Goal: Transaction & Acquisition: Book appointment/travel/reservation

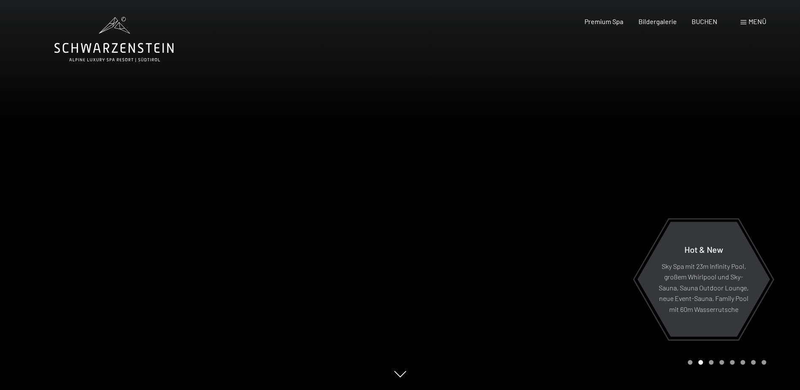
click at [758, 22] on span "Menü" at bounding box center [757, 21] width 18 height 8
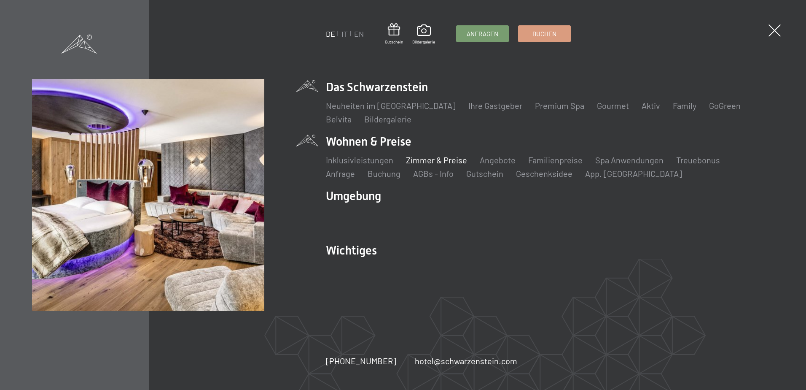
click at [443, 161] on link "Zimmer & Preise" at bounding box center [436, 160] width 61 height 10
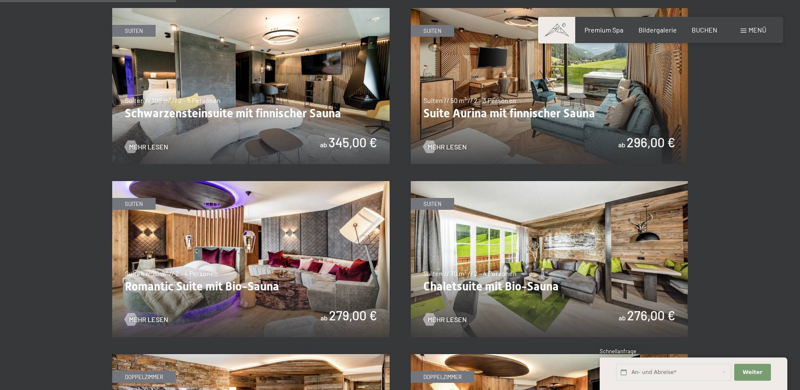
scroll to position [506, 0]
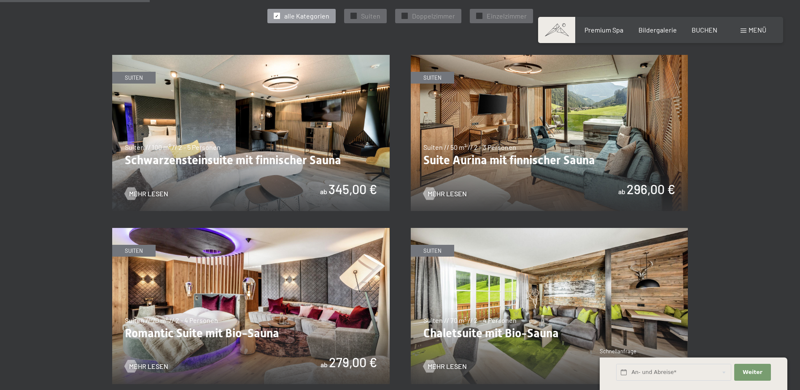
click at [285, 157] on img at bounding box center [250, 133] width 277 height 156
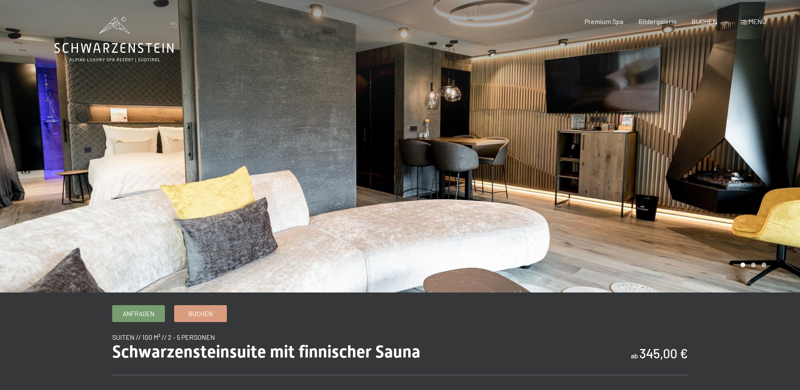
click at [548, 171] on div at bounding box center [600, 146] width 400 height 292
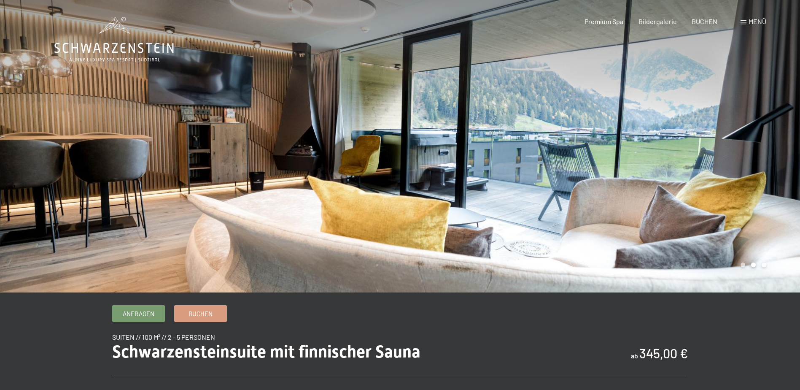
click at [552, 171] on div at bounding box center [600, 146] width 400 height 292
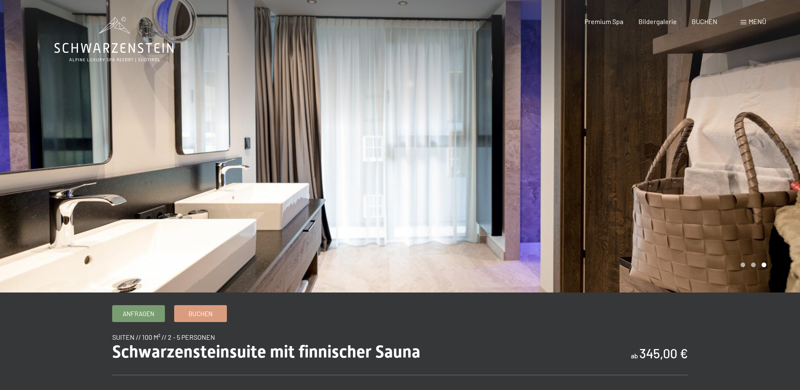
click at [552, 171] on div at bounding box center [600, 146] width 400 height 292
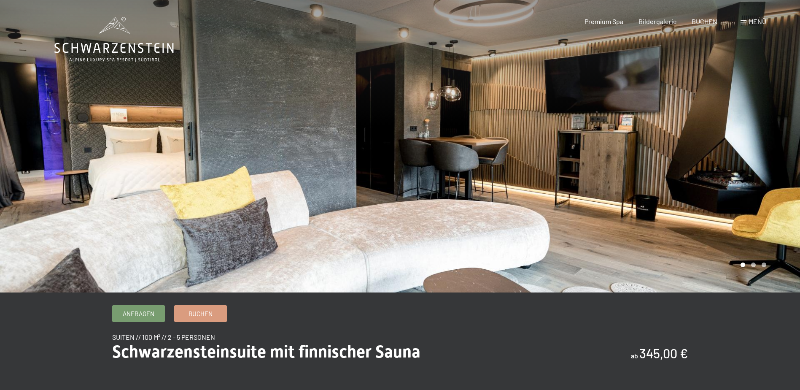
click at [552, 171] on div at bounding box center [600, 146] width 400 height 292
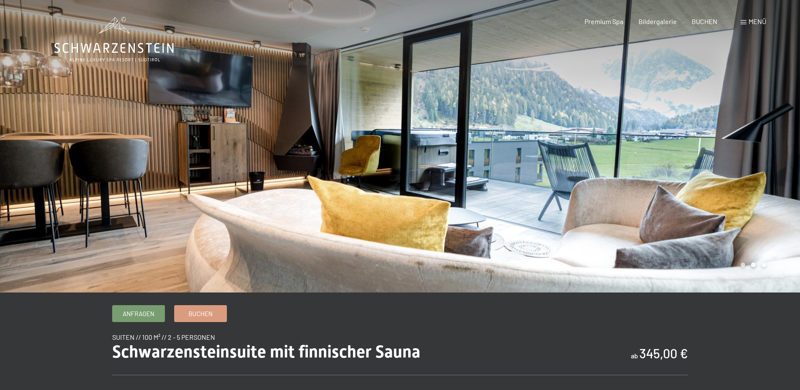
click at [552, 171] on div at bounding box center [600, 146] width 400 height 292
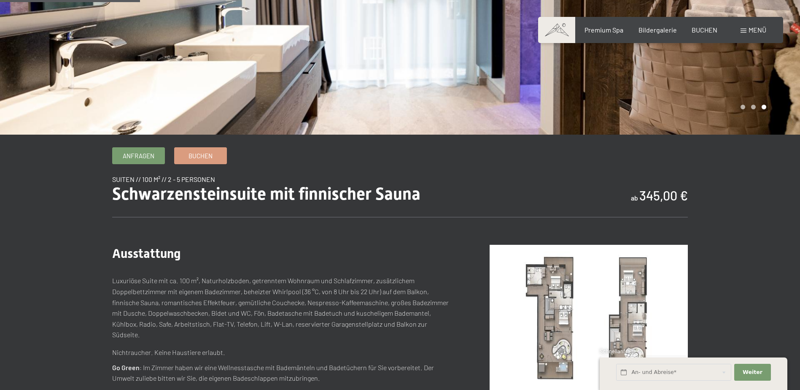
scroll to position [211, 0]
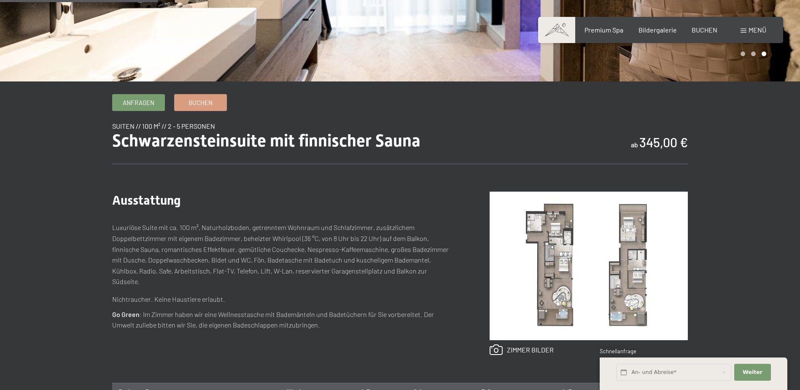
click at [540, 295] on img at bounding box center [589, 265] width 198 height 148
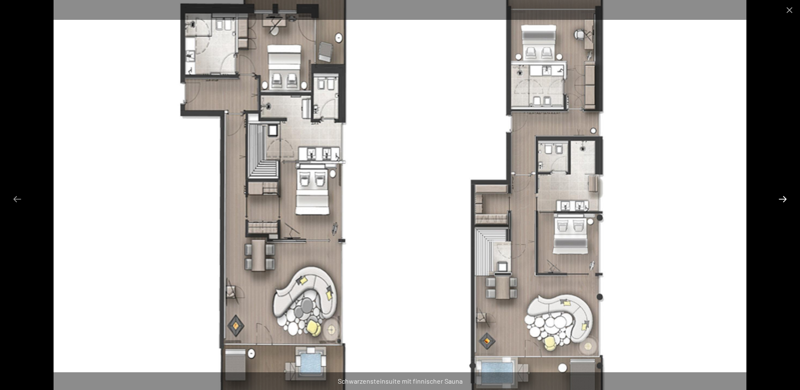
click at [785, 197] on button "Next slide" at bounding box center [783, 199] width 18 height 16
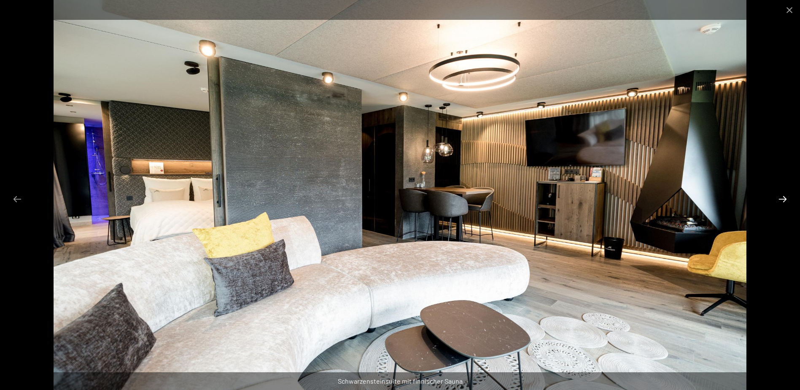
click at [785, 197] on button "Next slide" at bounding box center [783, 199] width 18 height 16
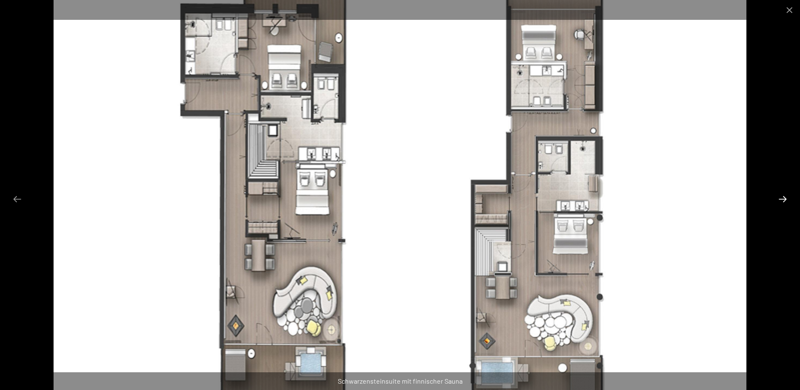
click at [785, 197] on button "Next slide" at bounding box center [783, 199] width 18 height 16
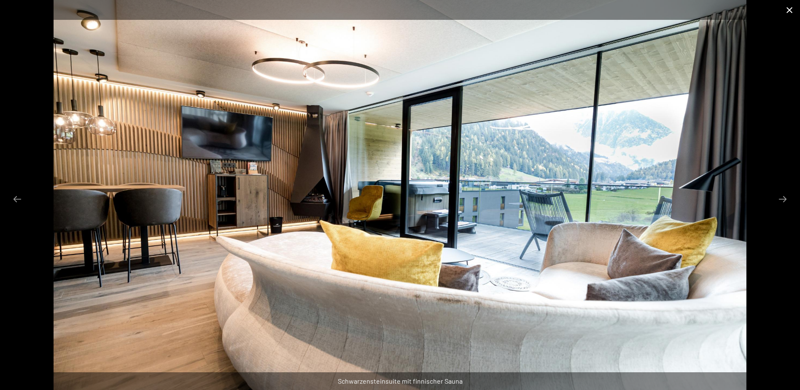
click at [788, 4] on button "Close gallery" at bounding box center [789, 10] width 21 height 20
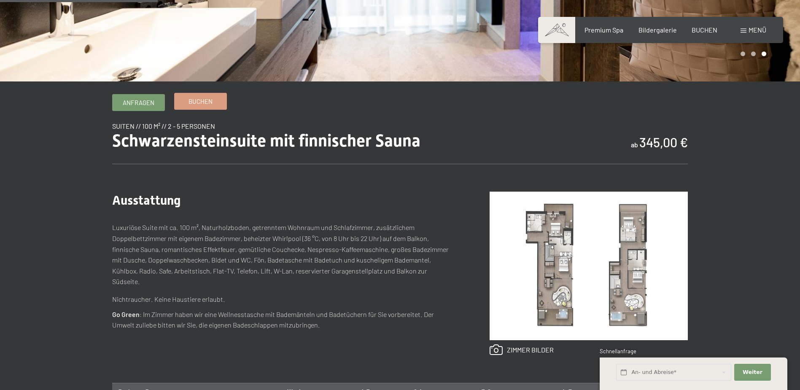
click at [189, 104] on span "Buchen" at bounding box center [200, 101] width 24 height 9
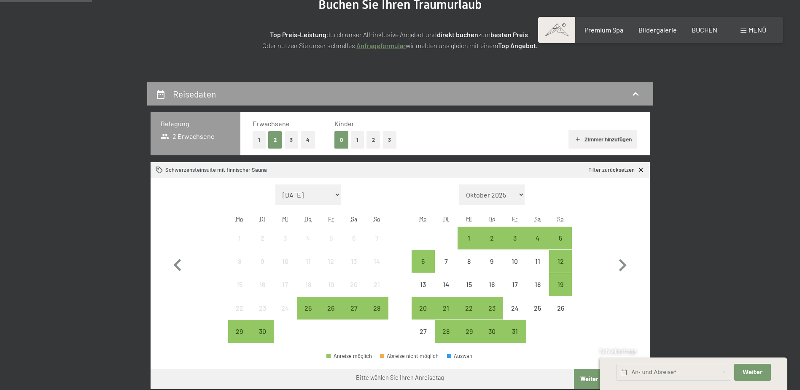
scroll to position [115, 0]
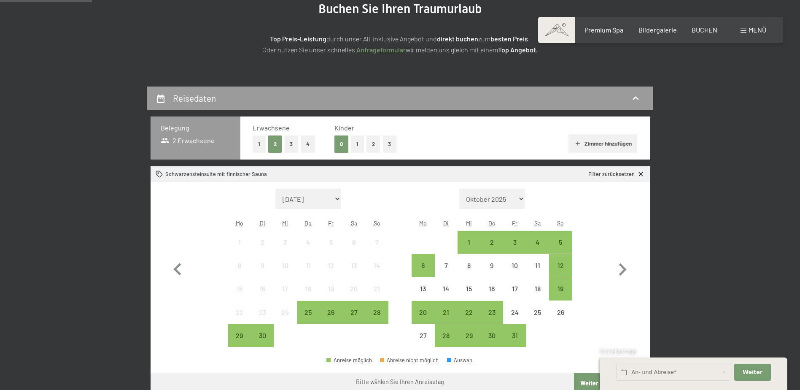
click at [390, 149] on button "3" at bounding box center [390, 143] width 14 height 17
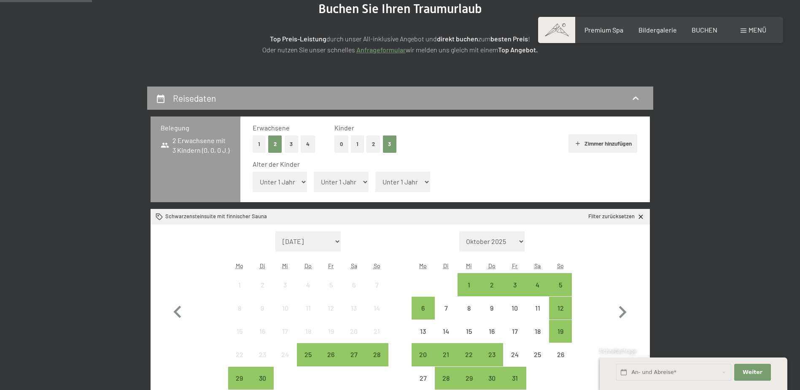
click at [294, 180] on select "Unter 1 Jahr 1 Jahr 2 Jahre 3 Jahre 4 Jahre 5 Jahre 6 Jahre 7 Jahre 8 Jahre 9 J…" at bounding box center [280, 182] width 55 height 20
select select "7"
click at [253, 172] on select "Unter 1 Jahr 1 Jahr 2 Jahre 3 Jahre 4 Jahre 5 Jahre 6 Jahre 7 Jahre 8 Jahre 9 J…" at bounding box center [280, 182] width 55 height 20
click at [332, 184] on select "Unter 1 Jahr 1 Jahr 2 Jahre 3 Jahre 4 Jahre 5 Jahre 6 Jahre 7 Jahre 8 Jahre 9 J…" at bounding box center [341, 182] width 55 height 20
select select "10"
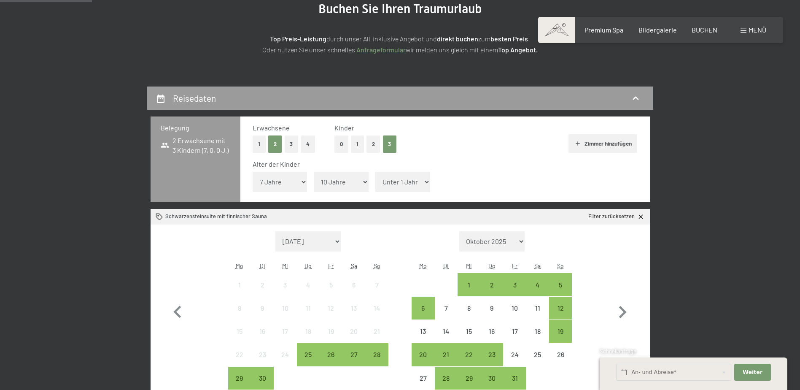
click at [314, 172] on select "Unter 1 Jahr 1 Jahr 2 Jahre 3 Jahre 4 Jahre 5 Jahre 6 Jahre 7 Jahre 8 Jahre 9 J…" at bounding box center [341, 182] width 55 height 20
click at [409, 183] on select "Unter 1 Jahr 1 Jahr 2 Jahre 3 Jahre 4 Jahre 5 Jahre 6 Jahre 7 Jahre 8 Jahre 9 J…" at bounding box center [402, 182] width 55 height 20
select select "12"
click at [375, 172] on select "Unter 1 Jahr 1 Jahr 2 Jahre 3 Jahre 4 Jahre 5 Jahre 6 Jahre 7 Jahre 8 Jahre 9 J…" at bounding box center [402, 182] width 55 height 20
click at [518, 243] on select "Oktober 2025 [DATE] Dezember 2025 Januar 2026 Februar 2026 März 2026 [DATE] Mai…" at bounding box center [492, 241] width 66 height 20
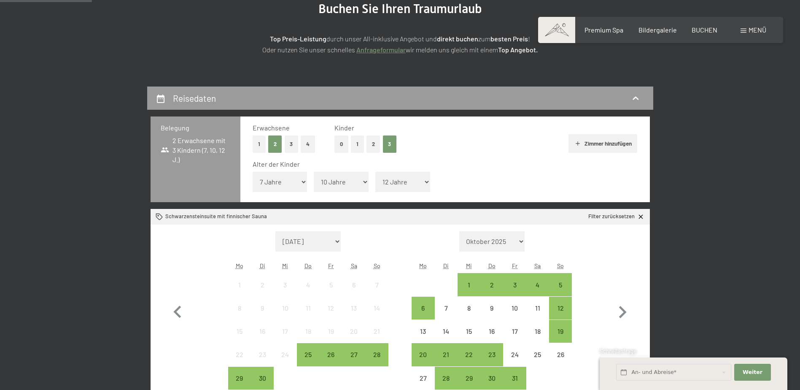
select select "[DATE]"
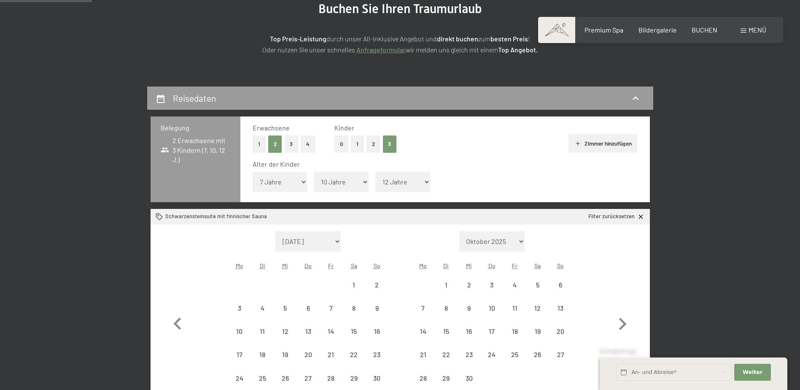
select select "[DATE]"
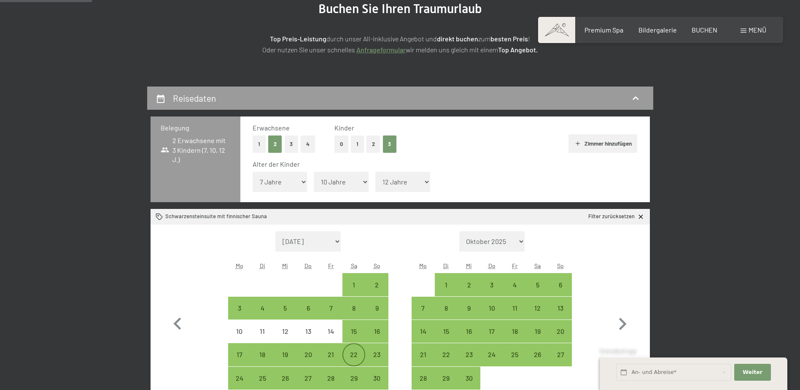
click at [355, 363] on div "22" at bounding box center [353, 361] width 21 height 21
select select "[DATE]"
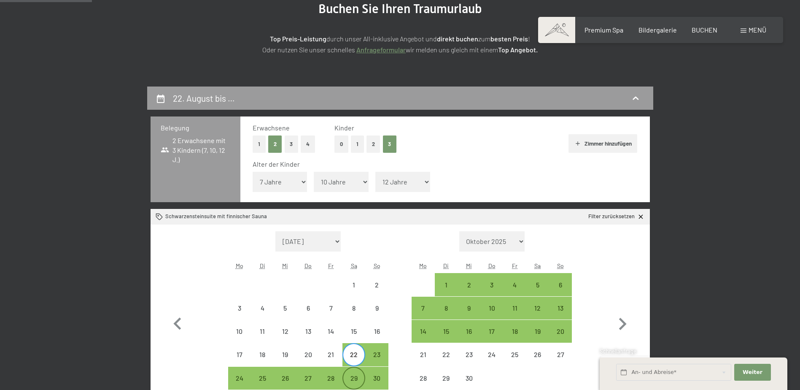
click at [357, 373] on div "29" at bounding box center [353, 377] width 21 height 21
select select "[DATE]"
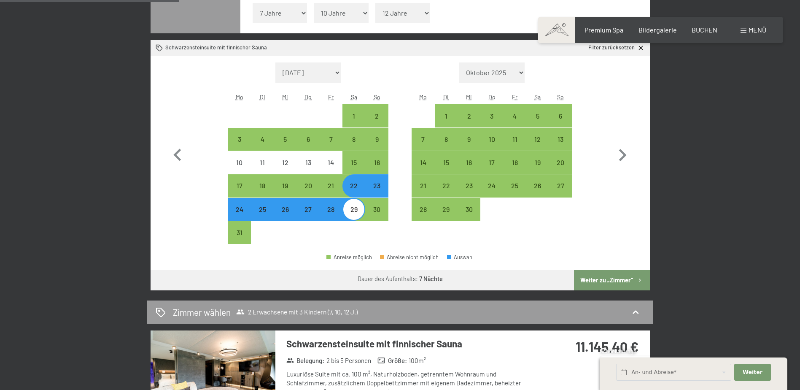
click at [607, 281] on button "Weiter zu „Zimmer“" at bounding box center [611, 280] width 75 height 20
select select "[DATE]"
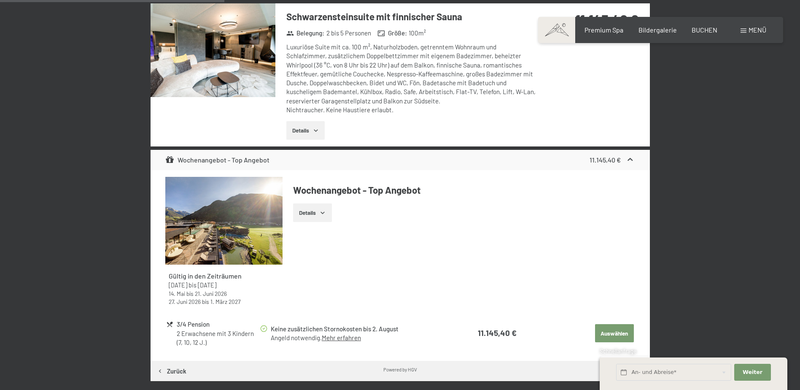
scroll to position [285, 0]
